Goal: Information Seeking & Learning: Find specific fact

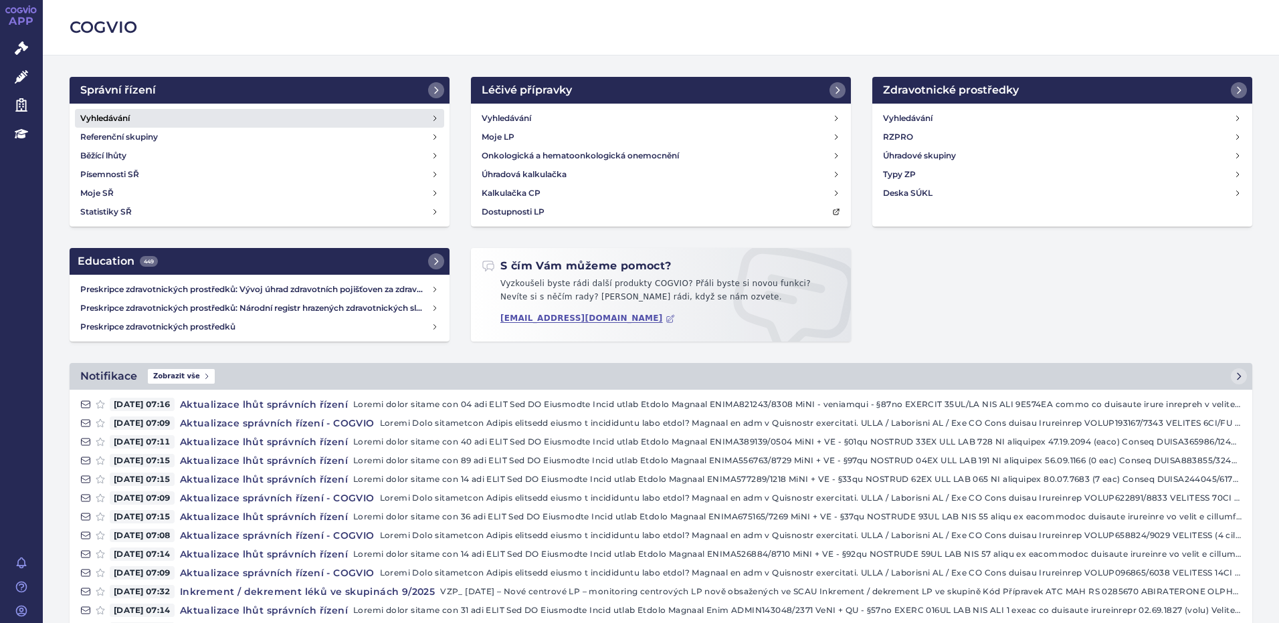
click at [128, 117] on h4 "Vyhledávání" at bounding box center [104, 118] width 49 height 13
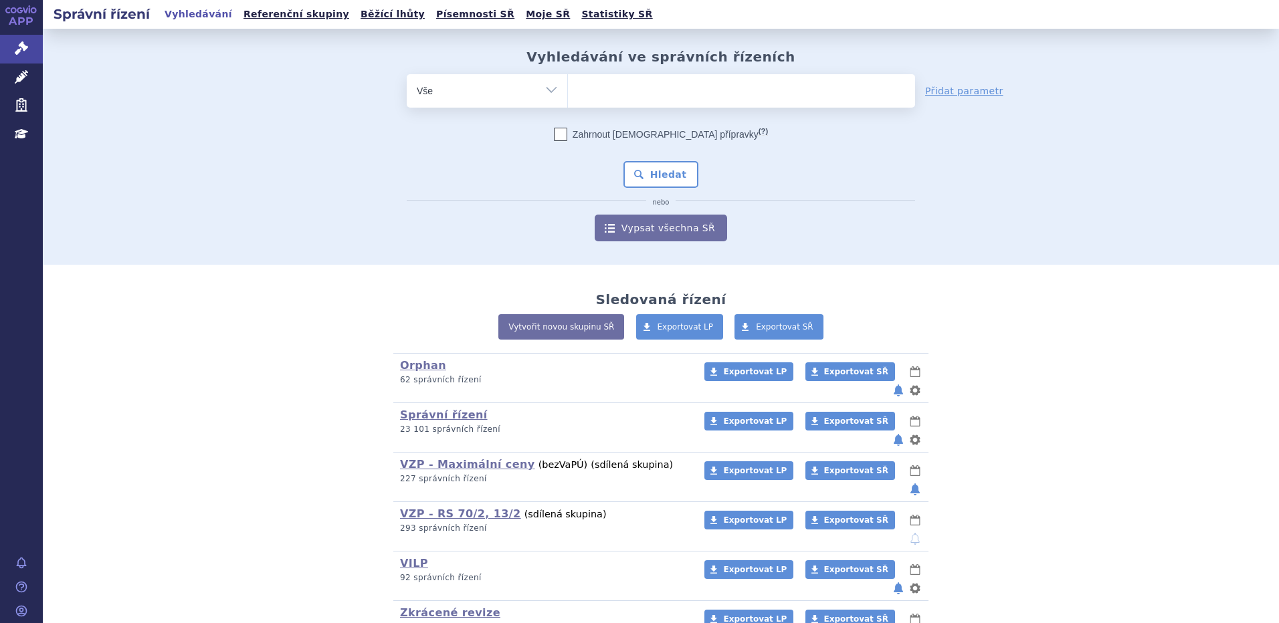
click at [733, 98] on ul at bounding box center [741, 88] width 347 height 28
click at [568, 98] on select at bounding box center [567, 90] width 1 height 33
type input "mo"
type input "mou"
type input "moun"
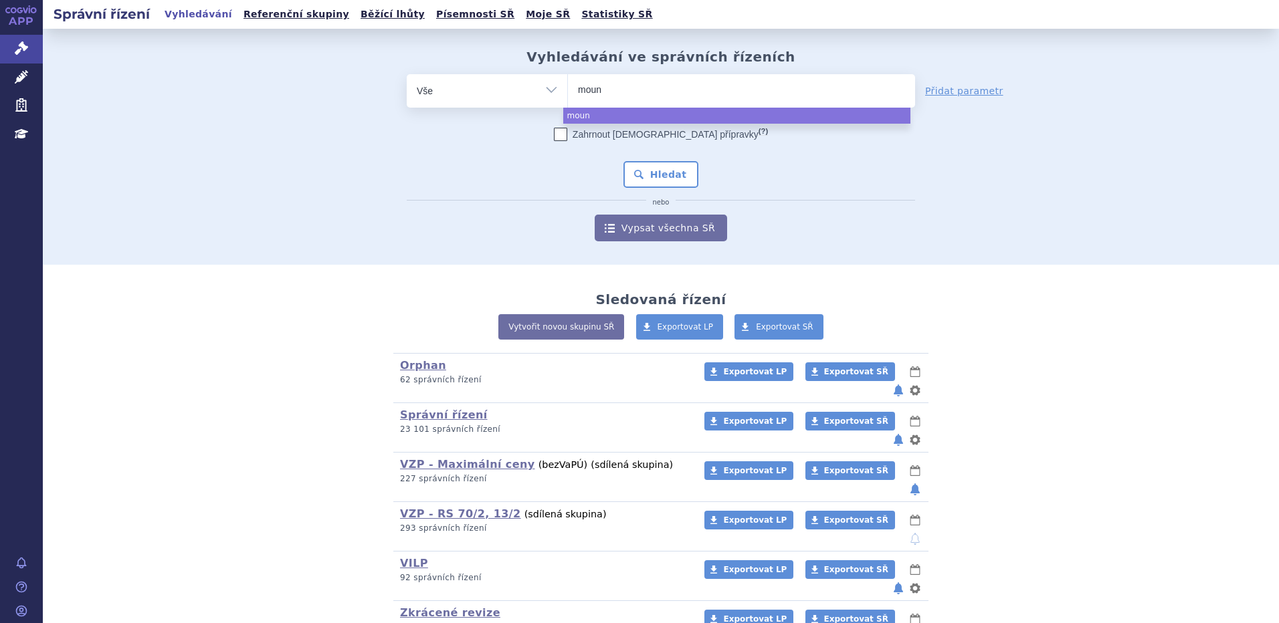
type input "mounj"
type input "mounja"
type input "mounjar"
type input "mounjaro"
select select "mounjaro"
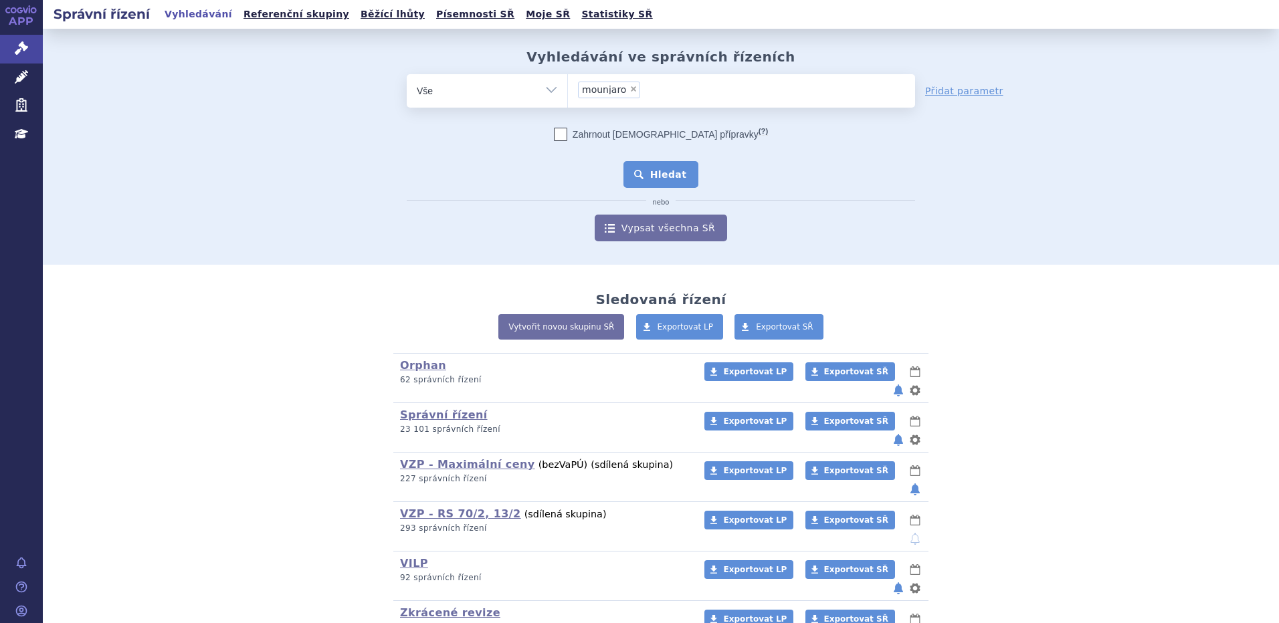
click at [649, 162] on button "Hledat" at bounding box center [661, 174] width 76 height 27
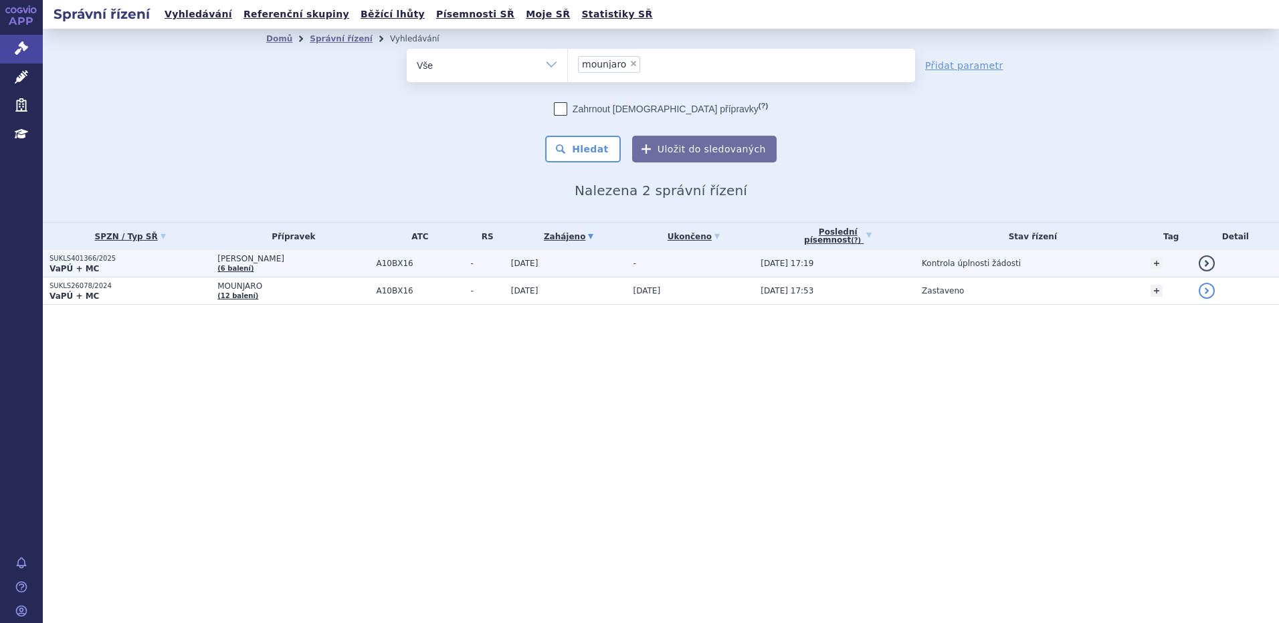
click at [108, 258] on p "SUKLS401366/2025" at bounding box center [129, 258] width 161 height 9
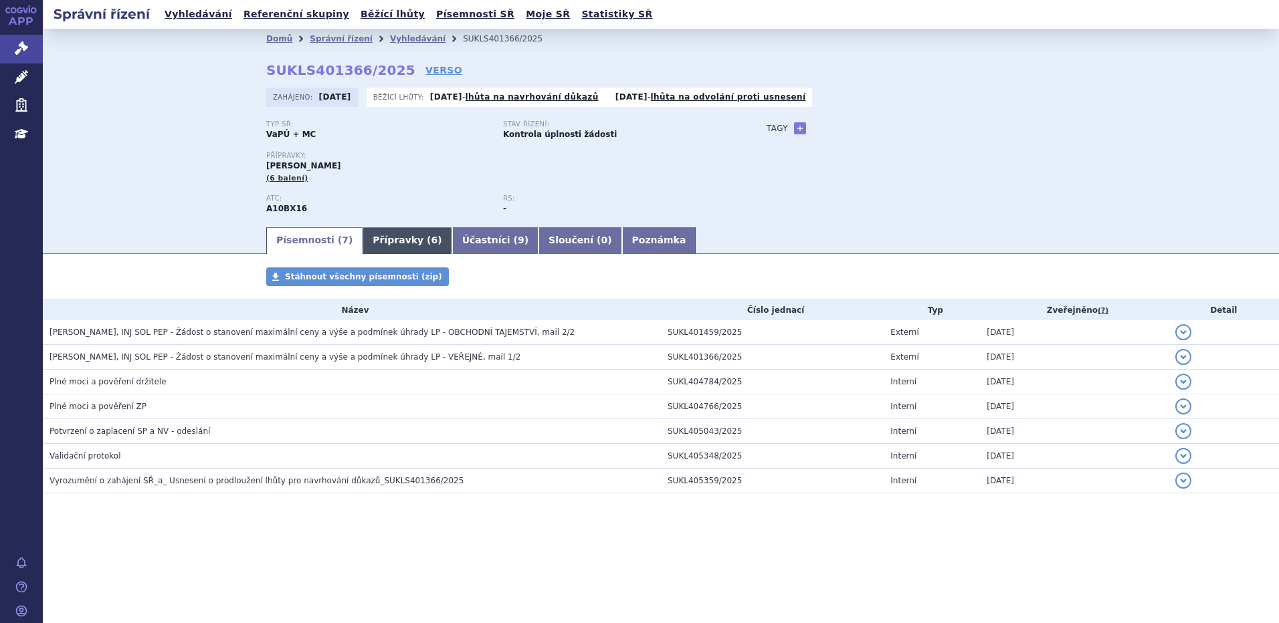
click at [380, 239] on link "Přípravky ( 6 )" at bounding box center [406, 240] width 89 height 27
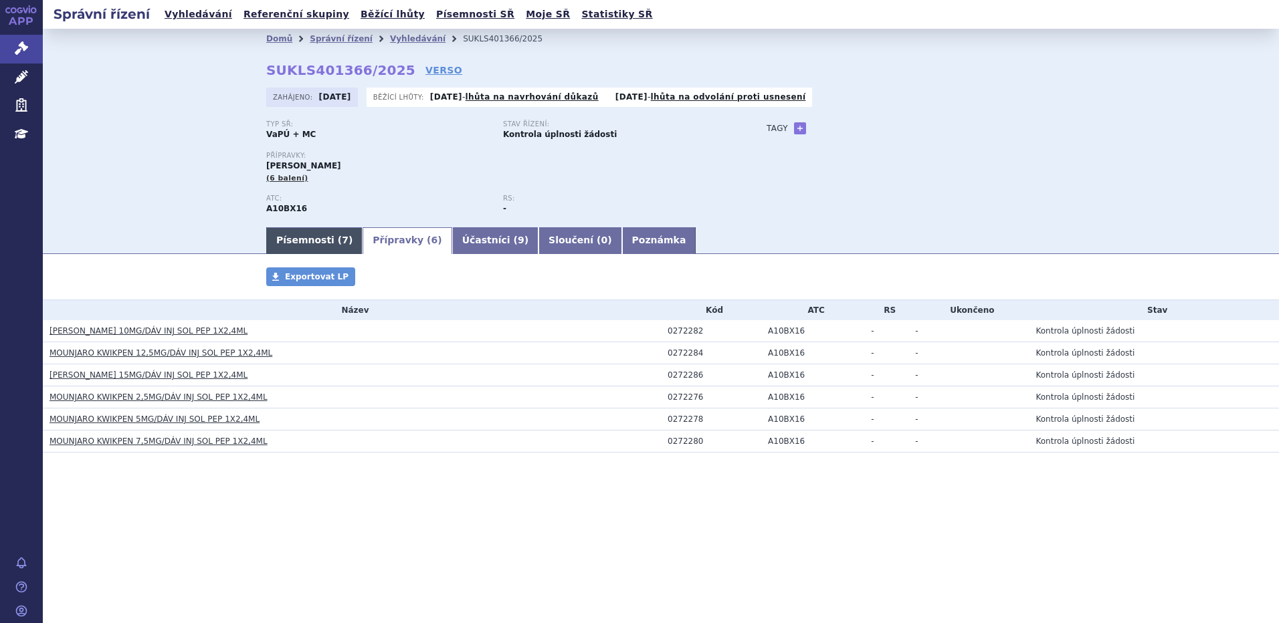
click at [292, 243] on link "Písemnosti ( 7 )" at bounding box center [314, 240] width 96 height 27
